Goal: Task Accomplishment & Management: Manage account settings

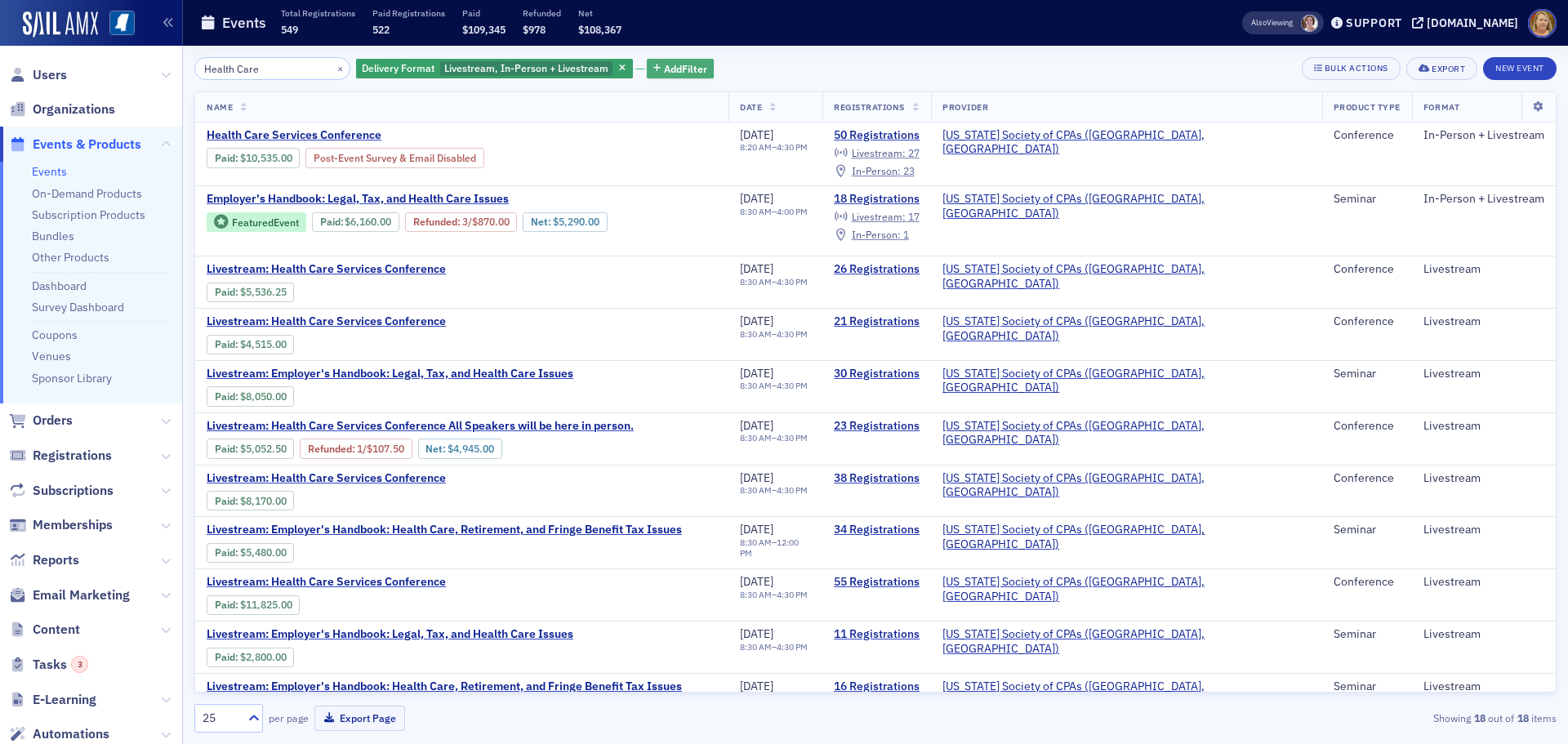
click at [664, 67] on span "Add Filter" at bounding box center [686, 69] width 43 height 15
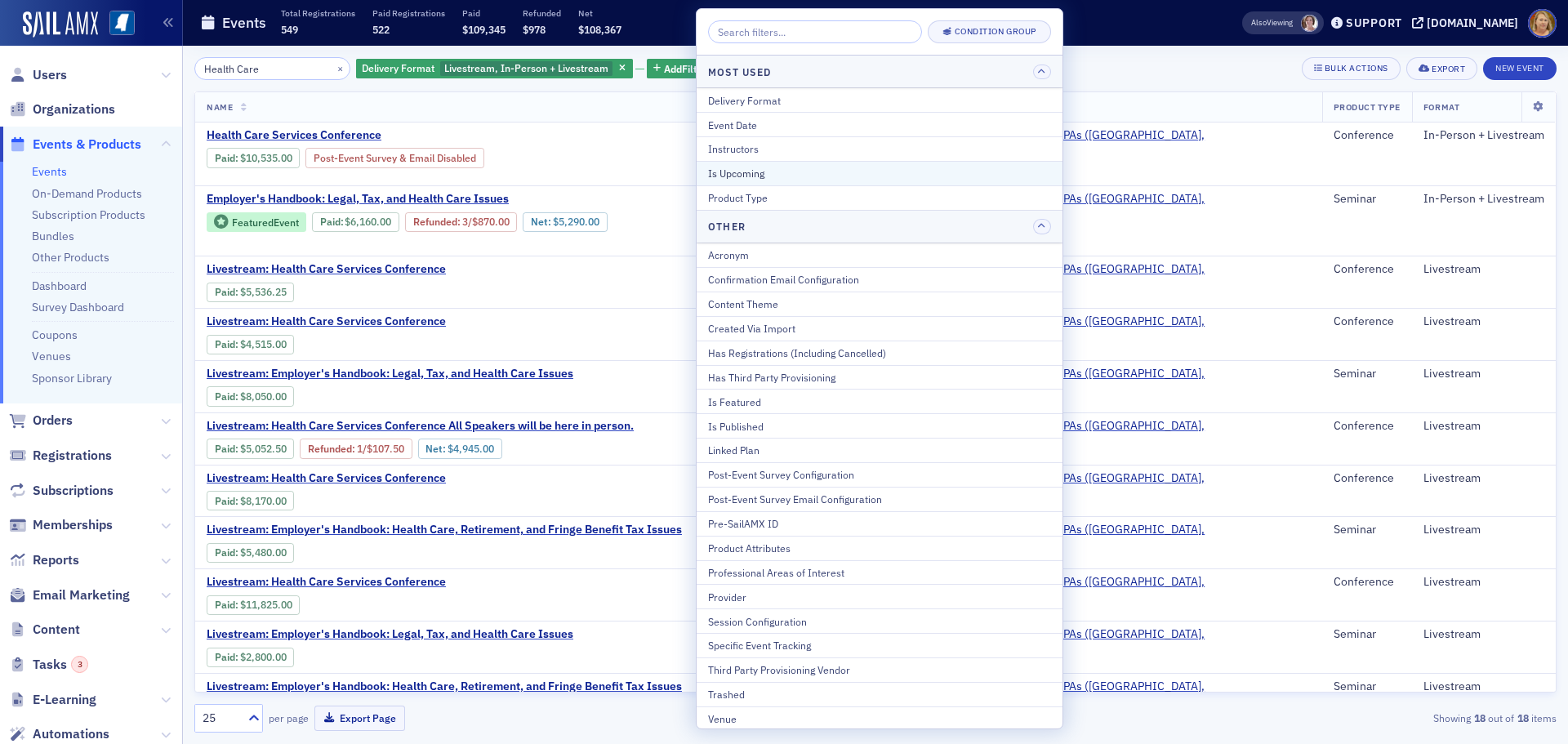
click at [742, 165] on div "Is Upcoming" at bounding box center [880, 173] width 343 height 15
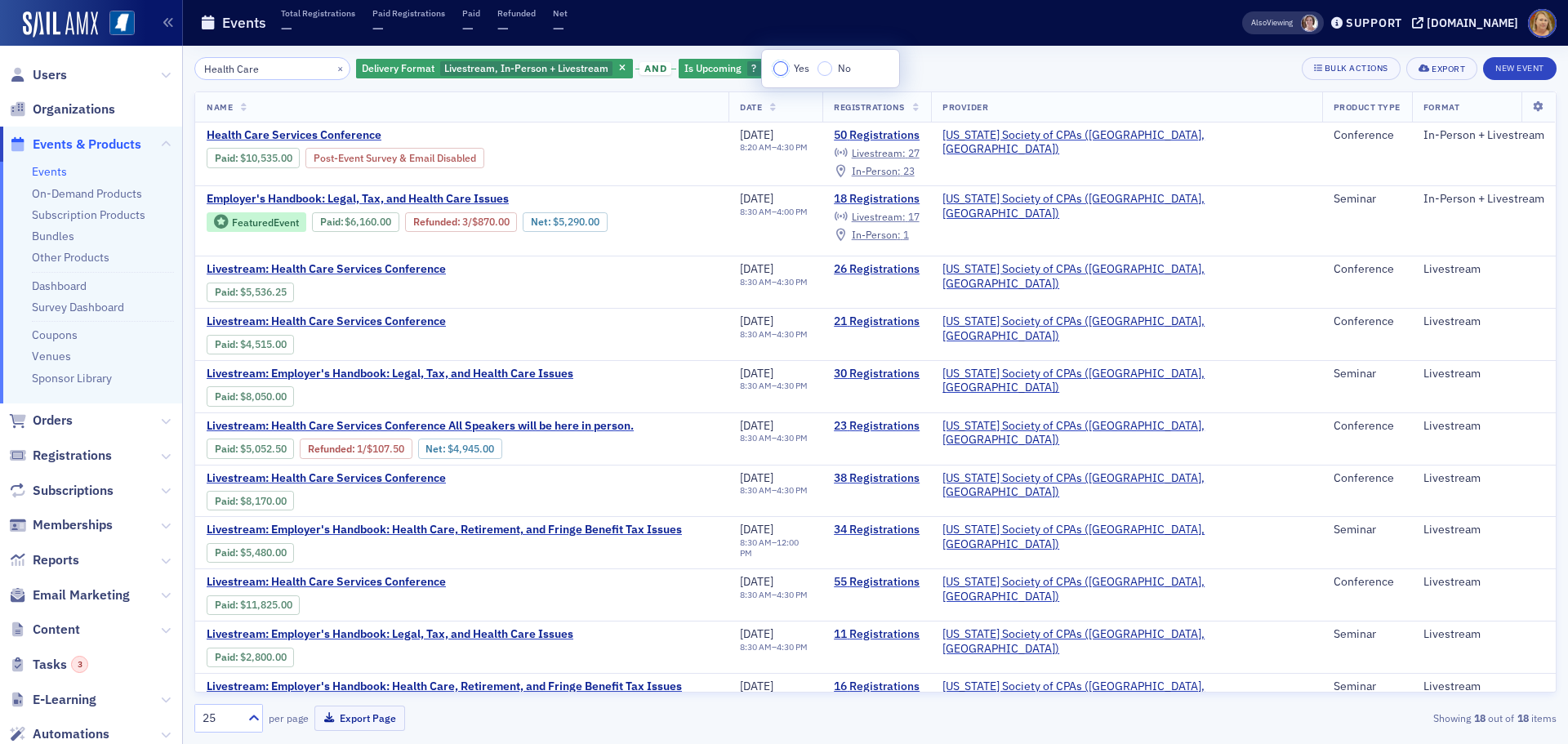
click at [783, 72] on input "Yes" at bounding box center [781, 69] width 15 height 15
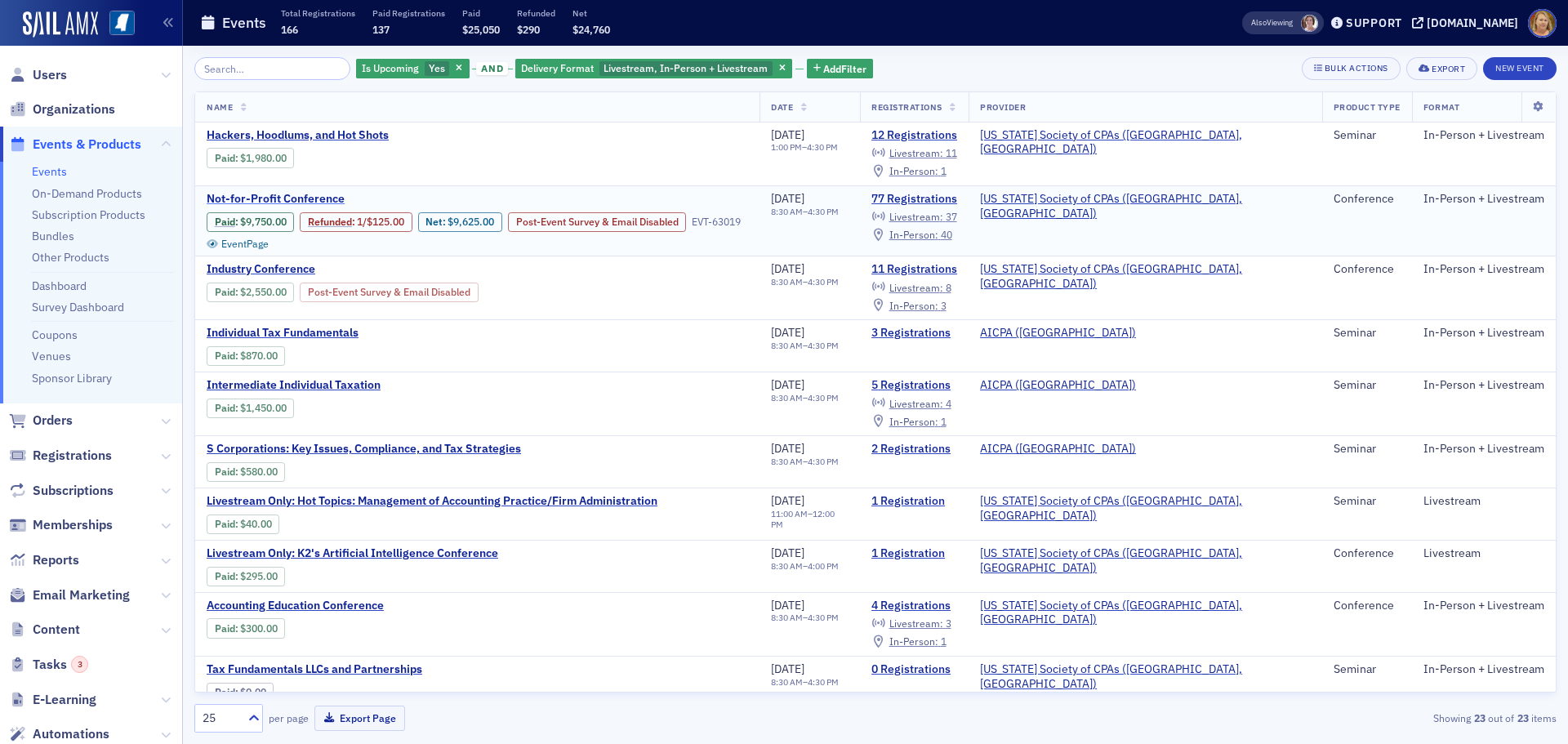
click at [258, 198] on span "Not-for-Profit Conference" at bounding box center [344, 200] width 274 height 15
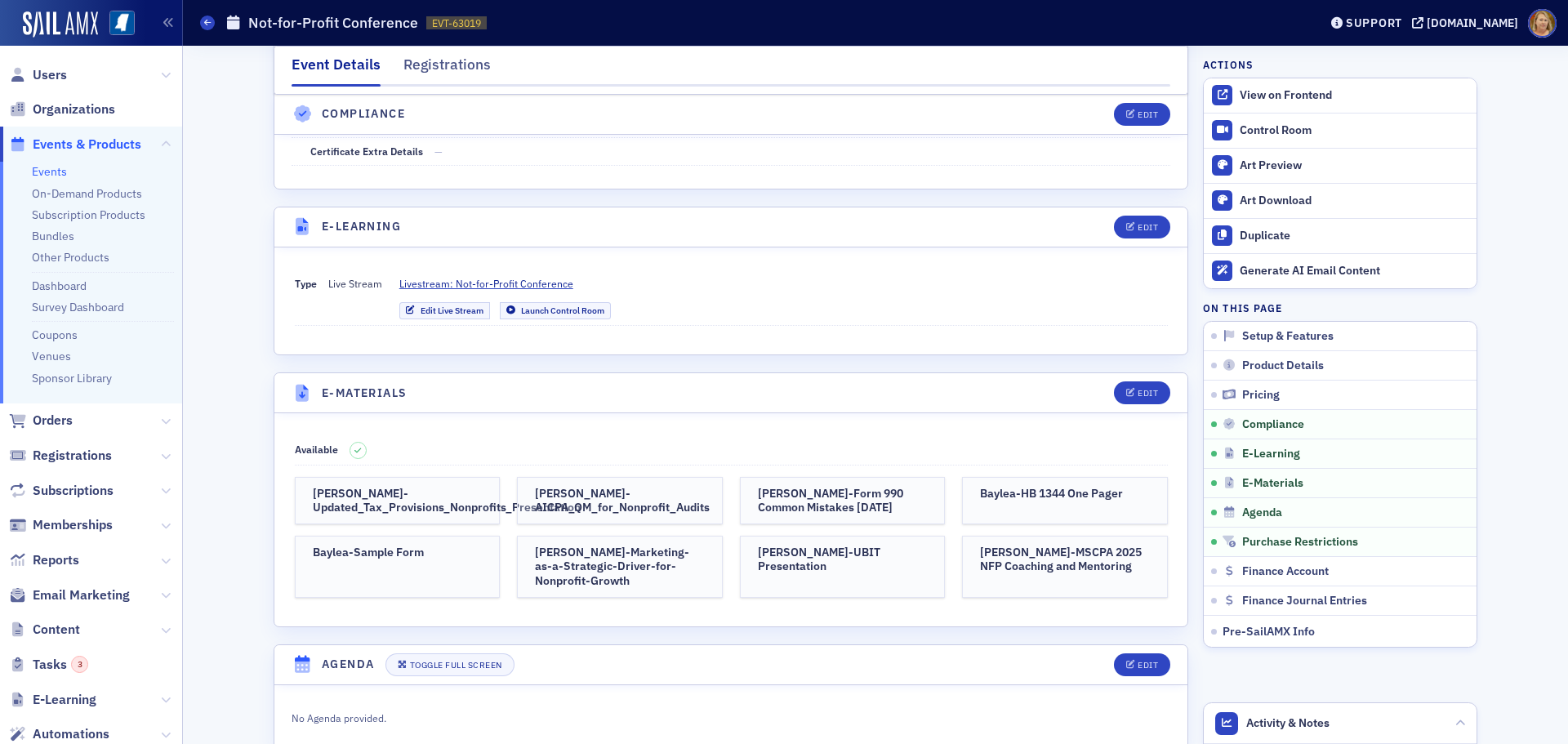
scroll to position [3266, 0]
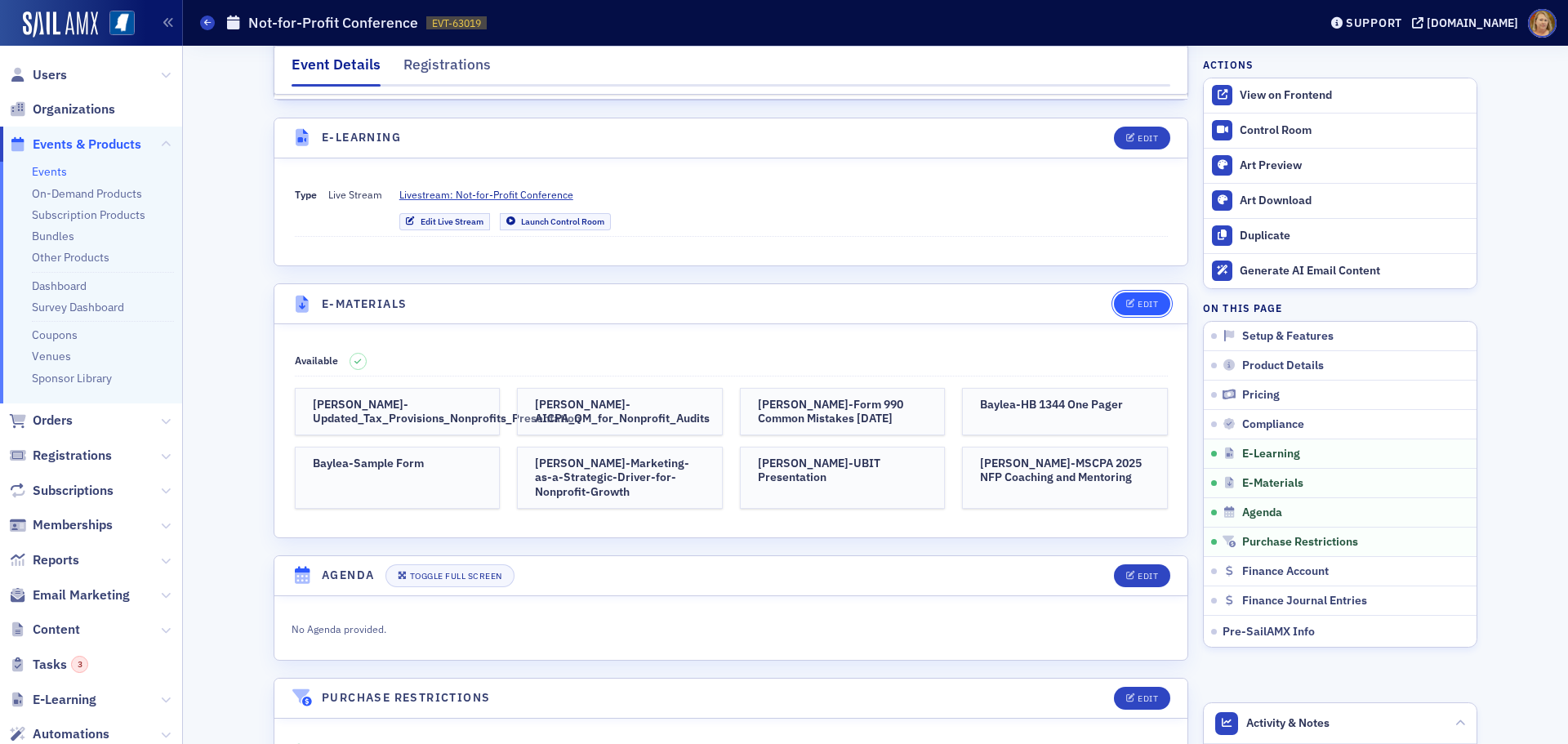
click at [1129, 299] on span "Edit" at bounding box center [1142, 303] width 32 height 9
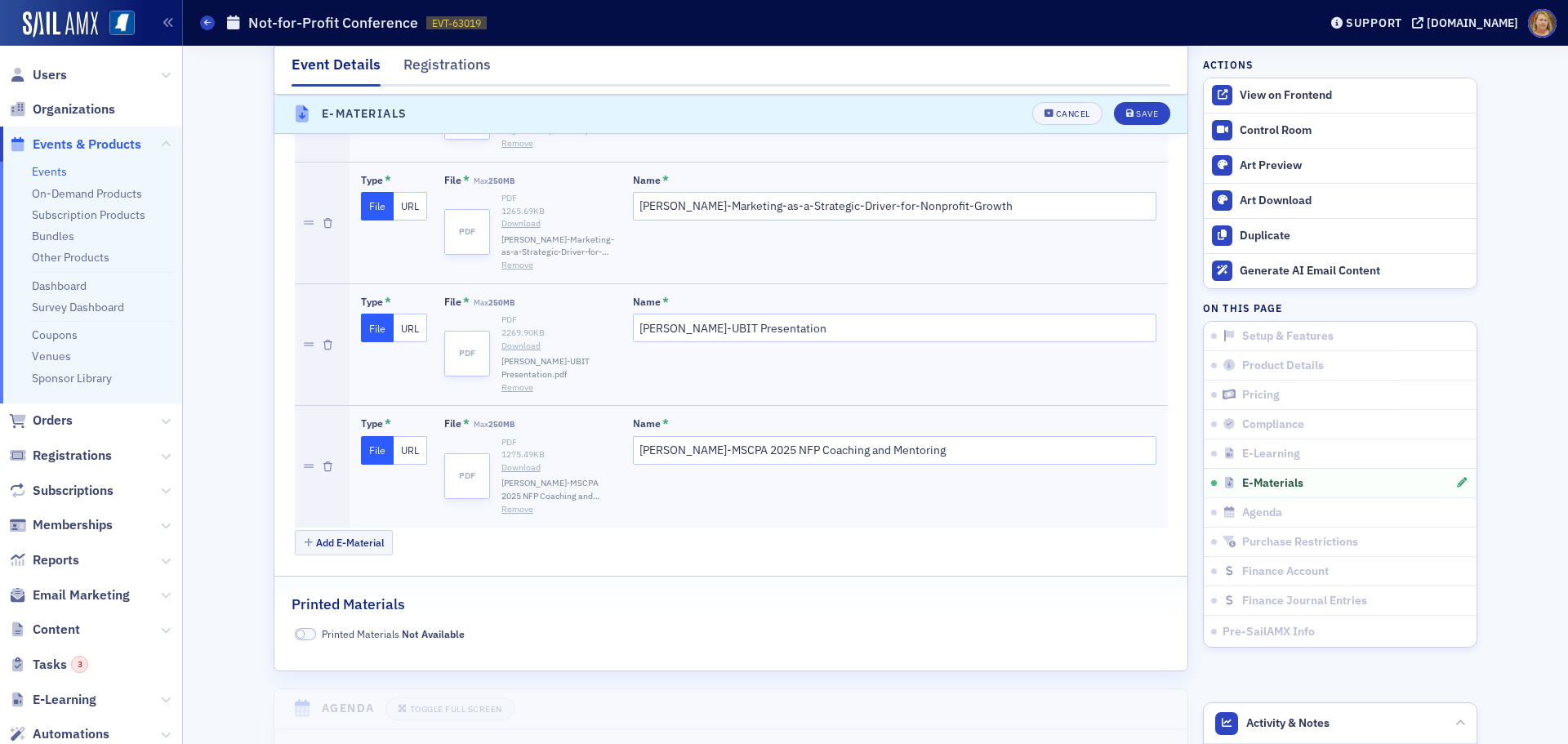
scroll to position [4126, 0]
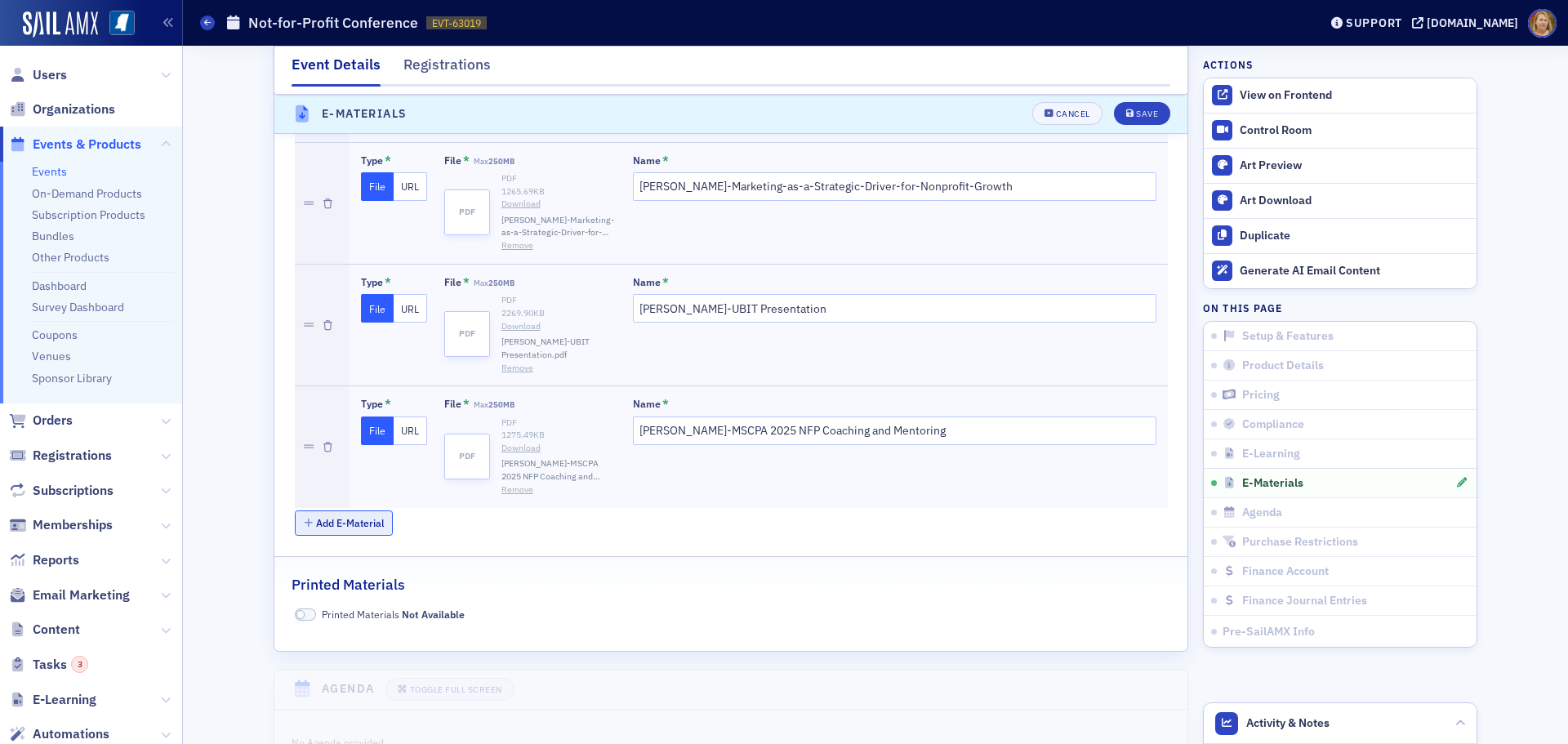
click at [358, 510] on button "Add E-Material" at bounding box center [344, 523] width 99 height 25
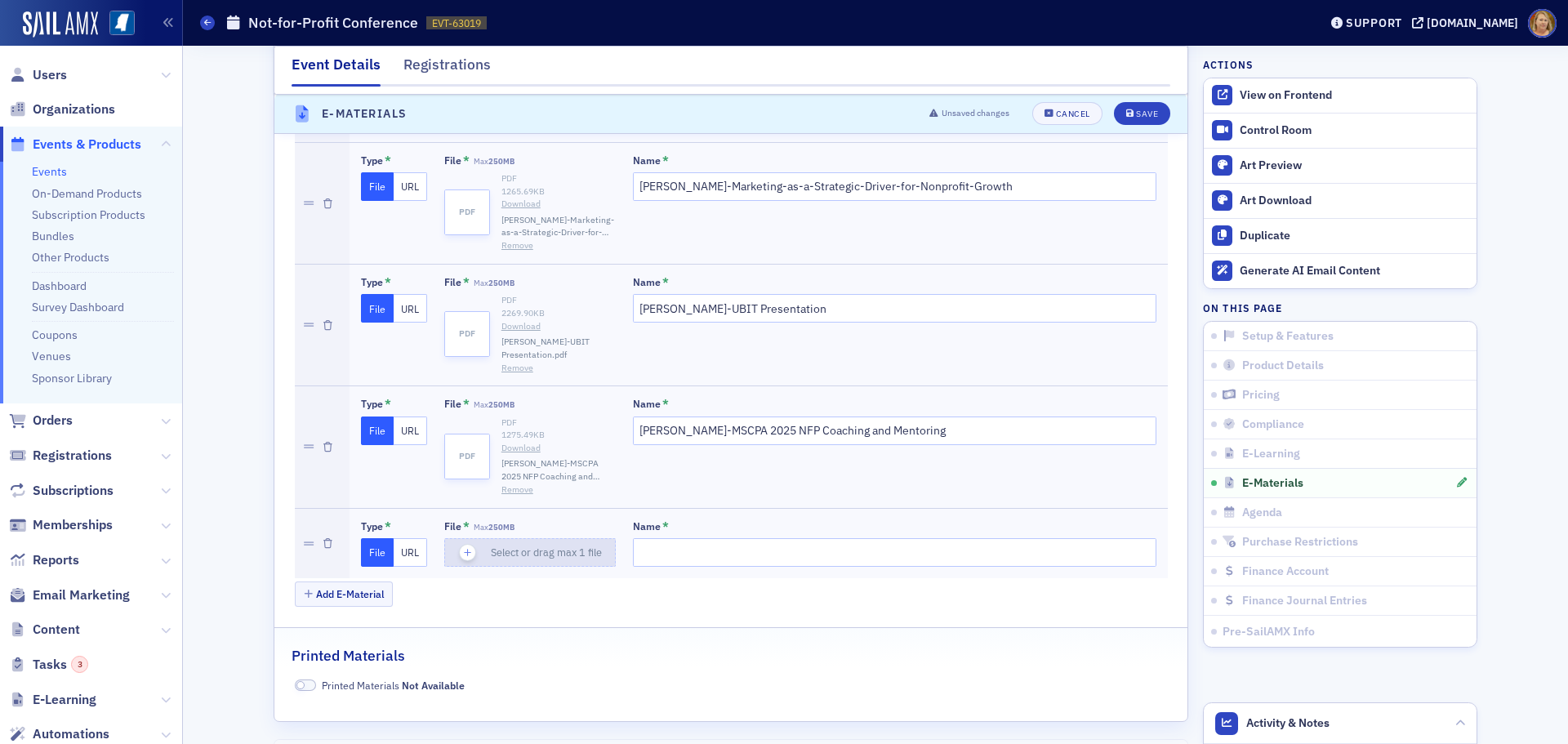
click at [461, 545] on icon "button" at bounding box center [468, 553] width 15 height 15
type input "[PERSON_NAME]-unexpected insights"
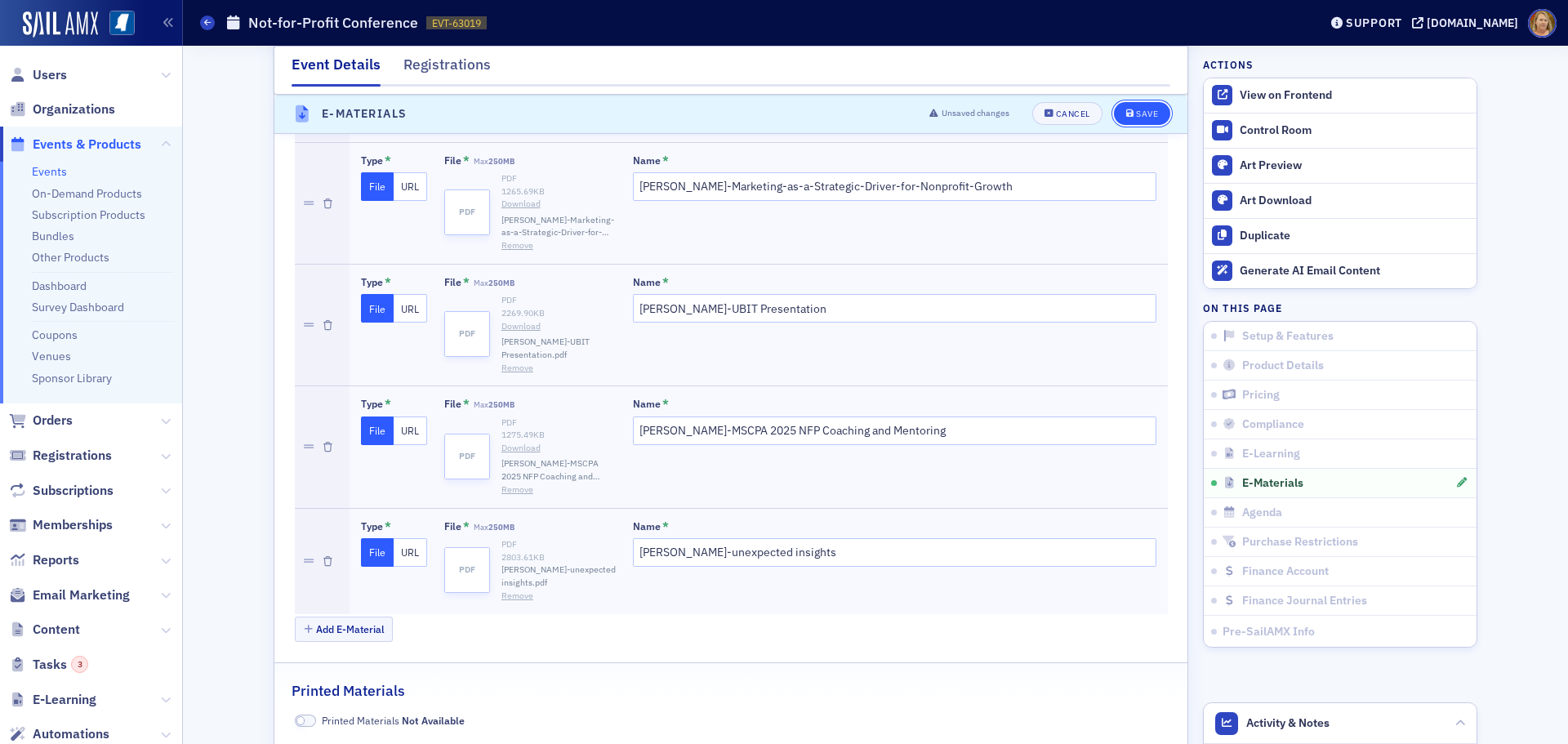
click at [1138, 116] on div "Save" at bounding box center [1146, 115] width 22 height 9
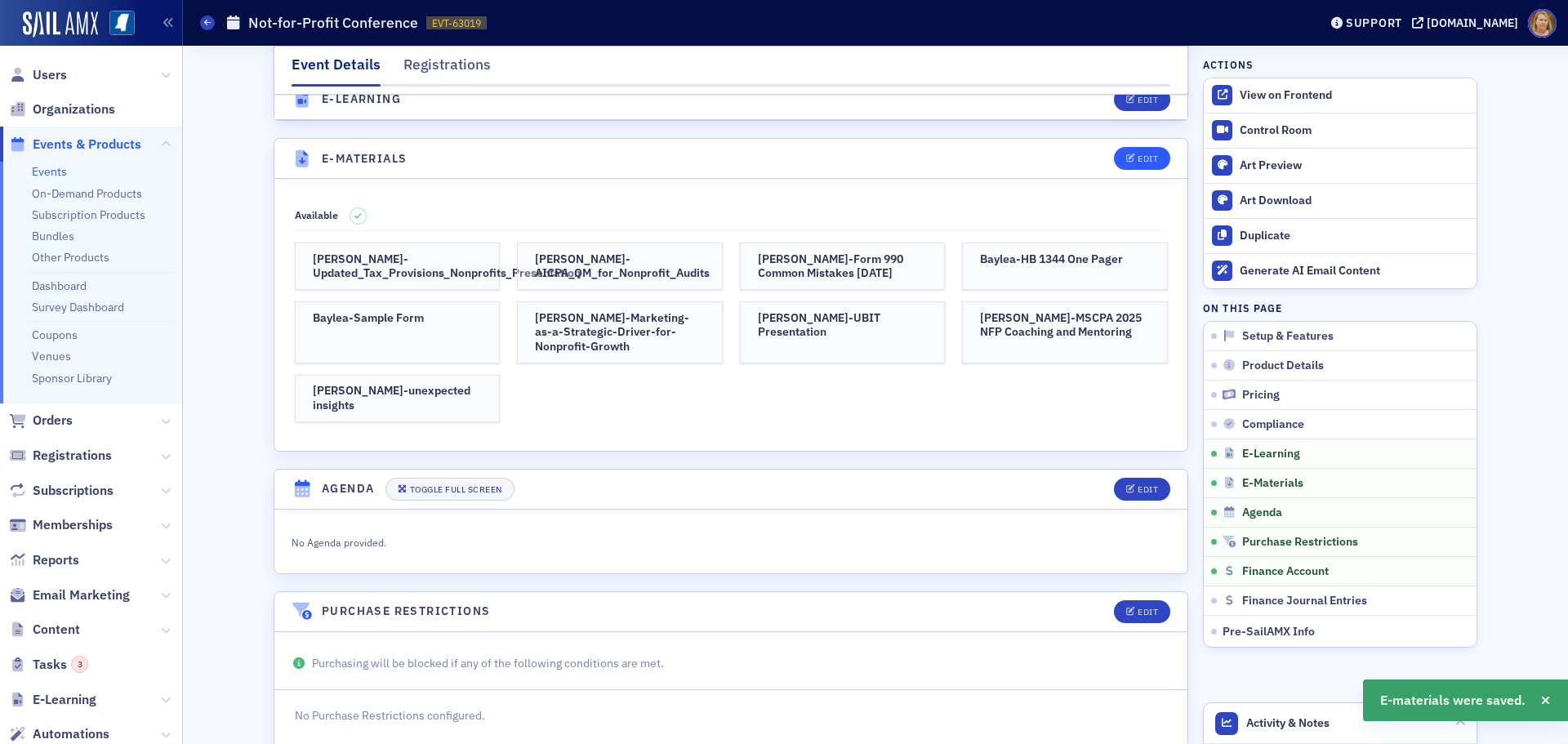
scroll to position [3392, 0]
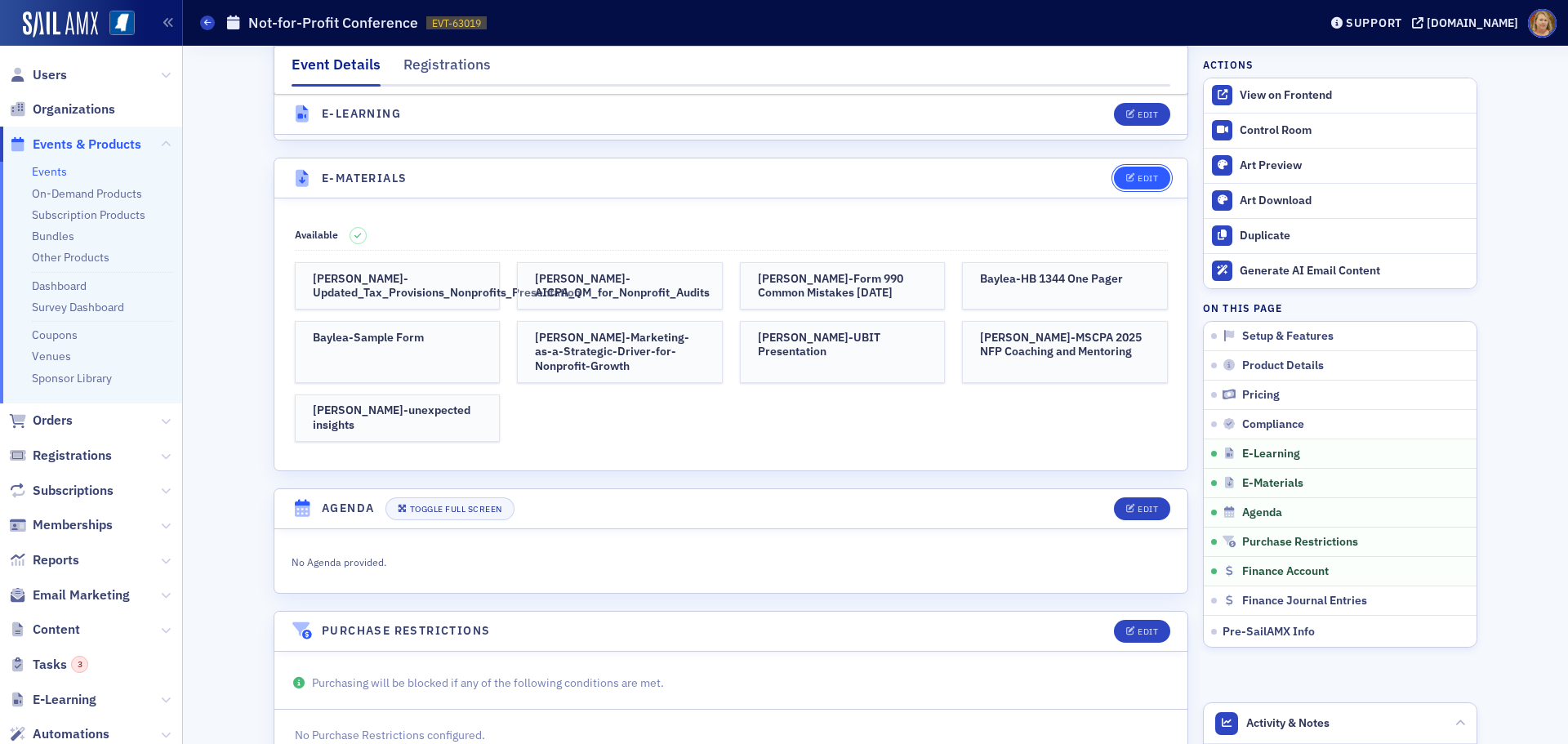
click at [1144, 174] on div "Edit" at bounding box center [1147, 178] width 21 height 9
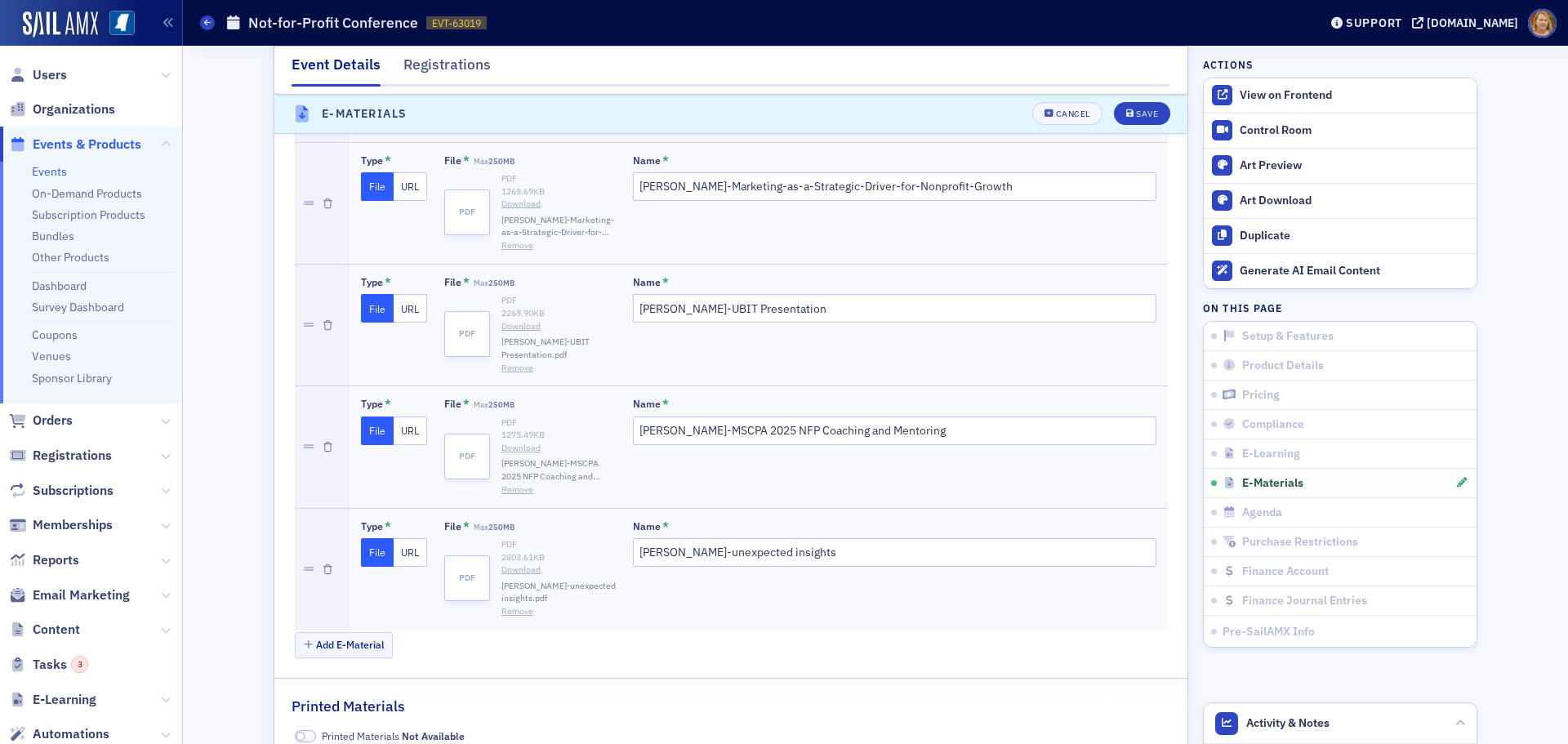
scroll to position [4208, 0]
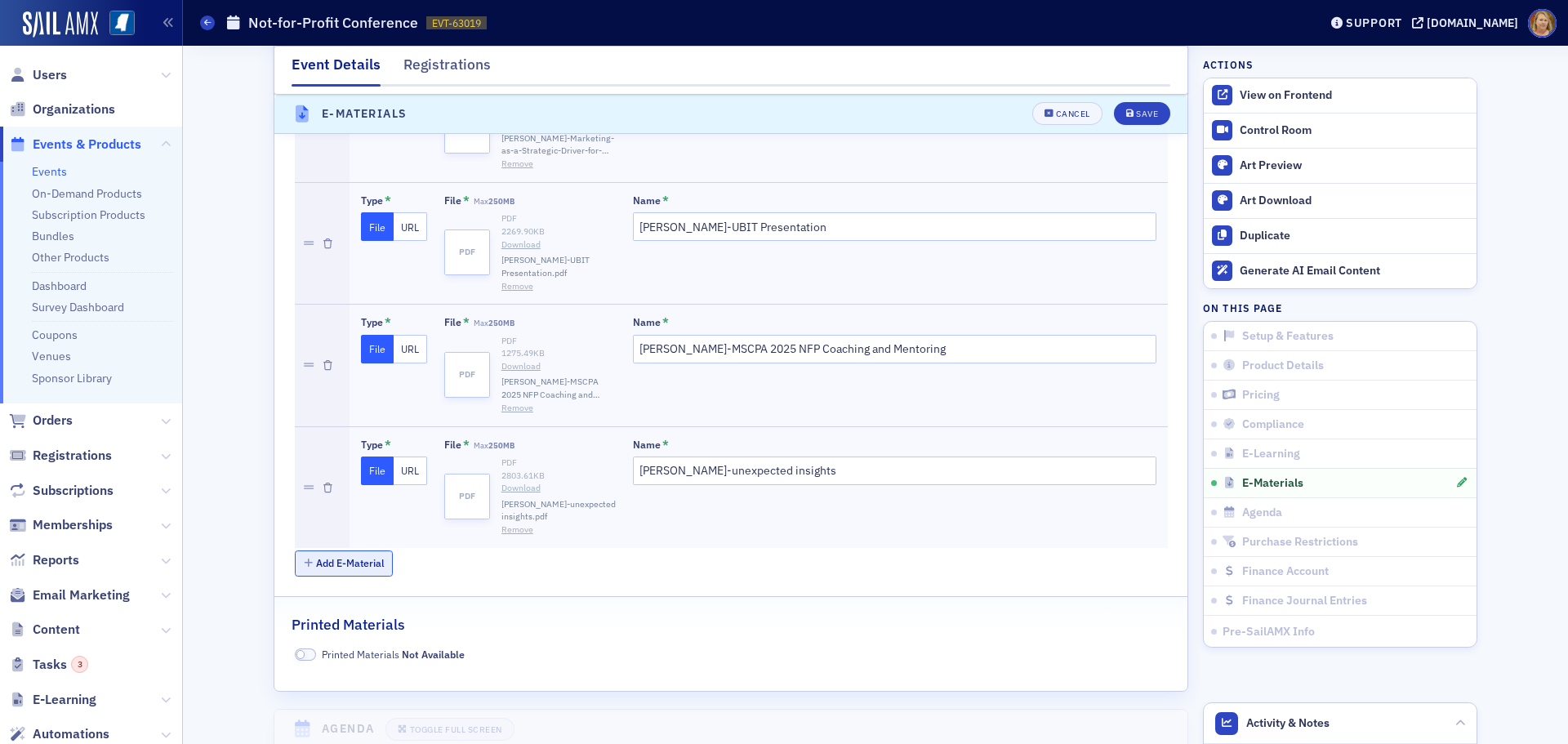
click at [362, 550] on button "Add E-Material" at bounding box center [344, 563] width 99 height 25
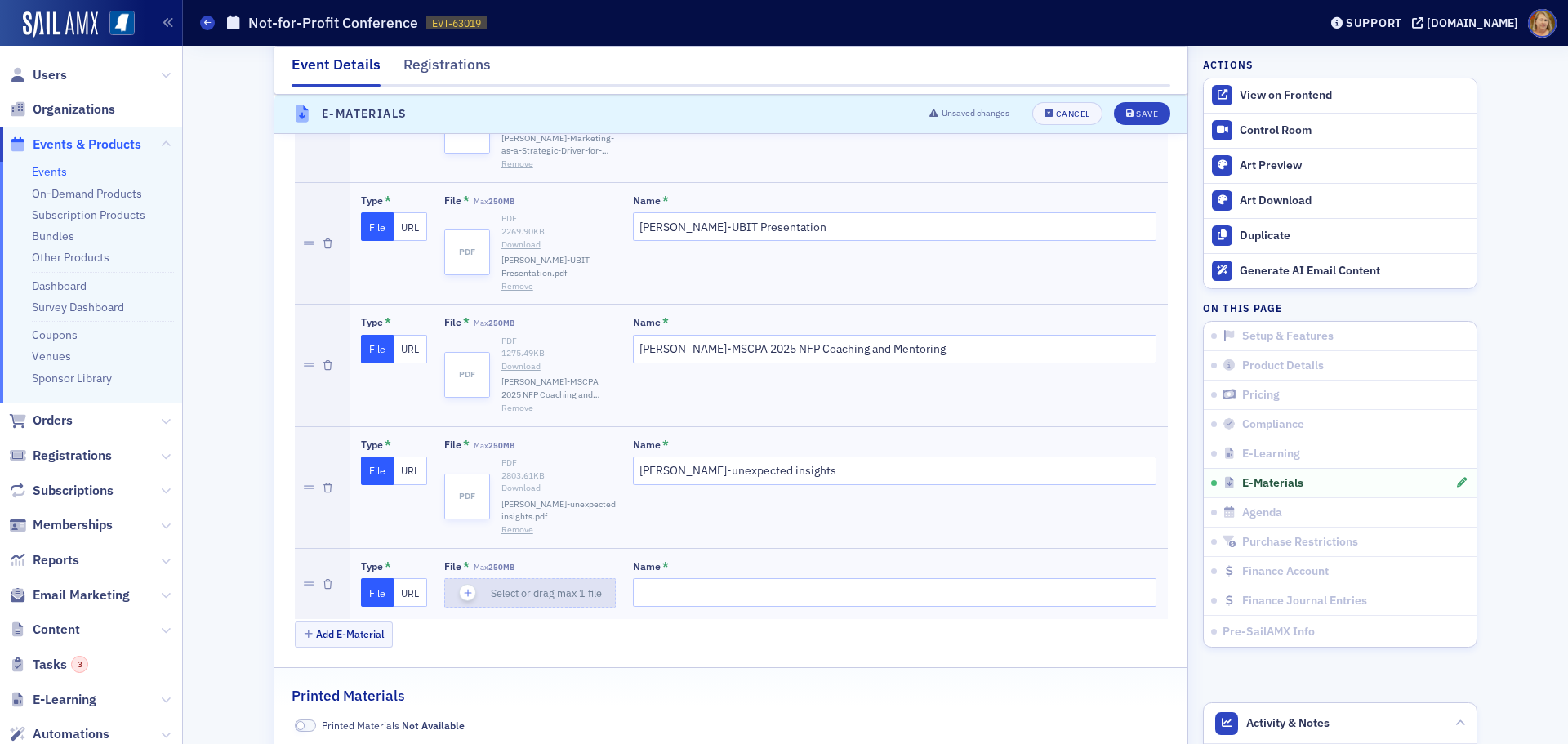
click at [461, 585] on icon "button" at bounding box center [468, 593] width 15 height 15
type input "[PERSON_NAME]-AI Modern Enterprises - NFP_MCPA"
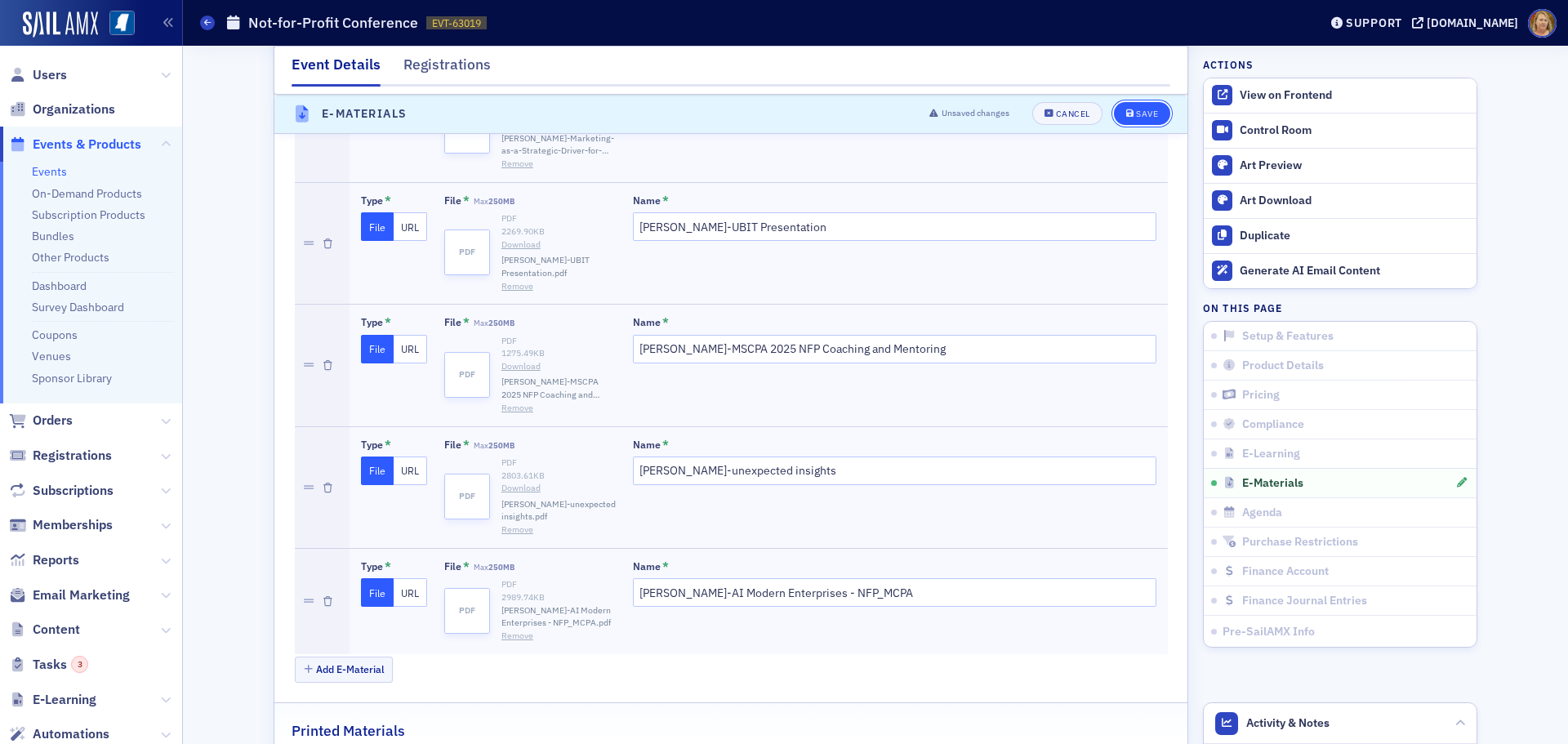
click at [1138, 111] on div "Save" at bounding box center [1146, 115] width 22 height 9
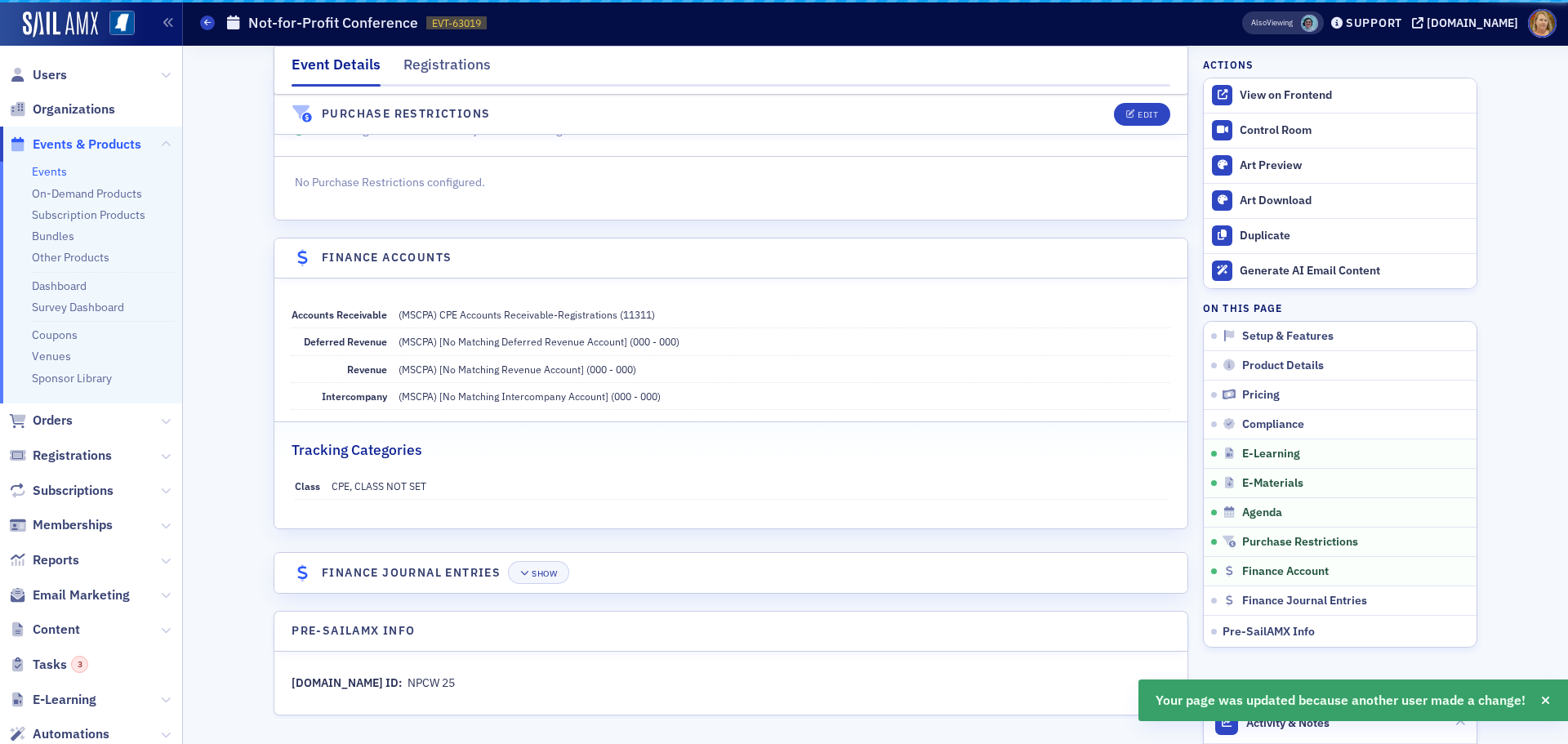
scroll to position [3392, 0]
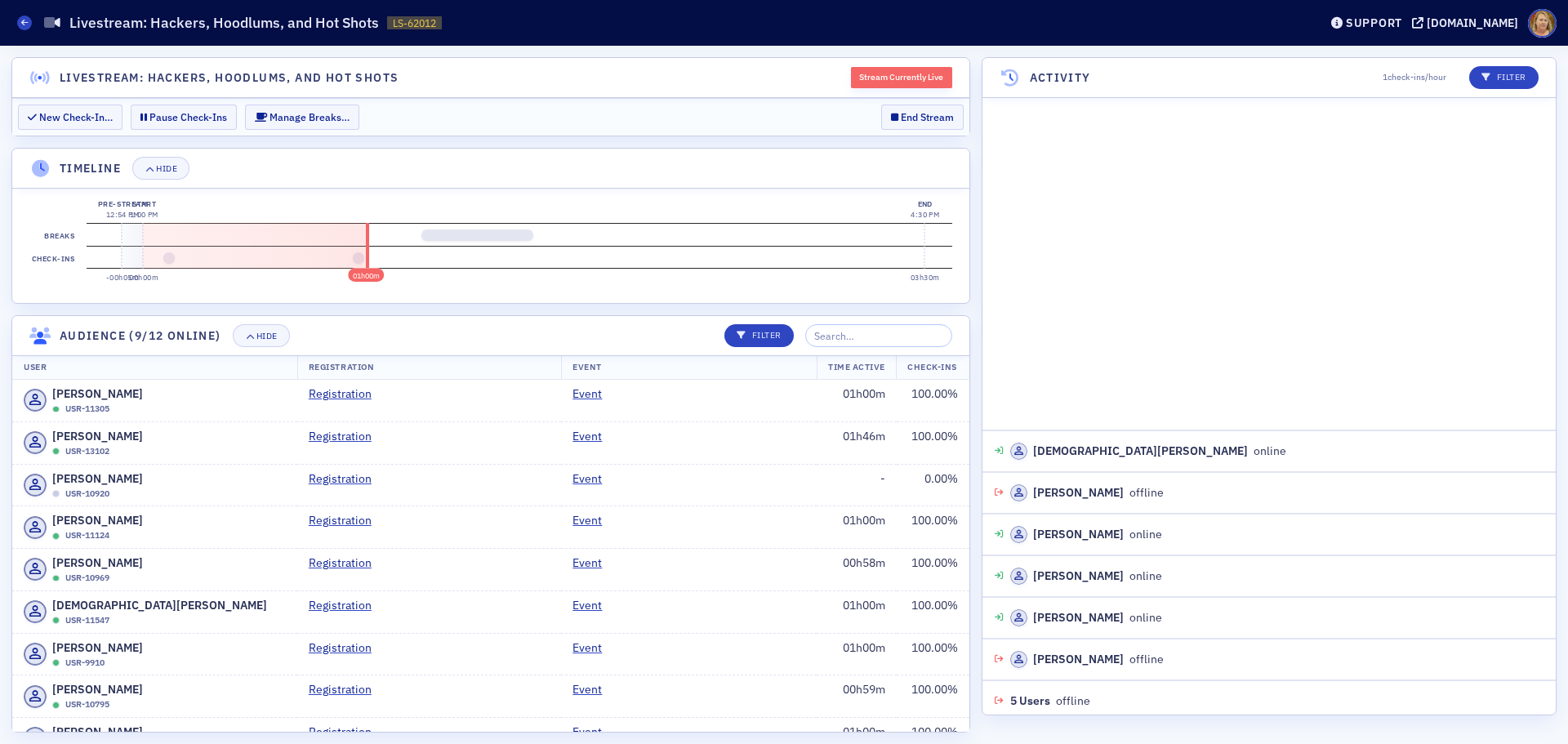
scroll to position [1175, 0]
